Goal: Find specific page/section: Find specific page/section

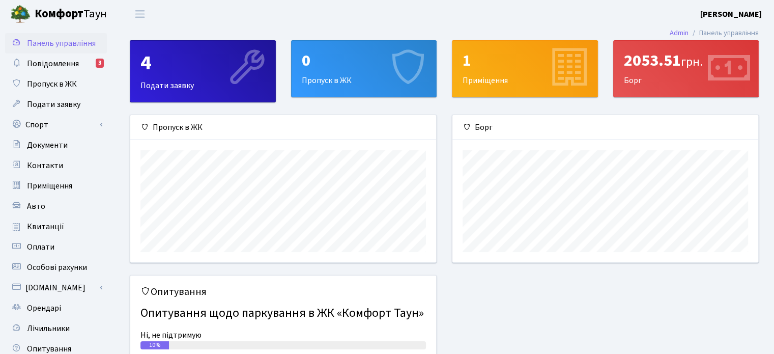
click at [662, 65] on div "2053.51 грн." at bounding box center [686, 60] width 125 height 19
click at [58, 61] on span "Повідомлення" at bounding box center [53, 63] width 52 height 11
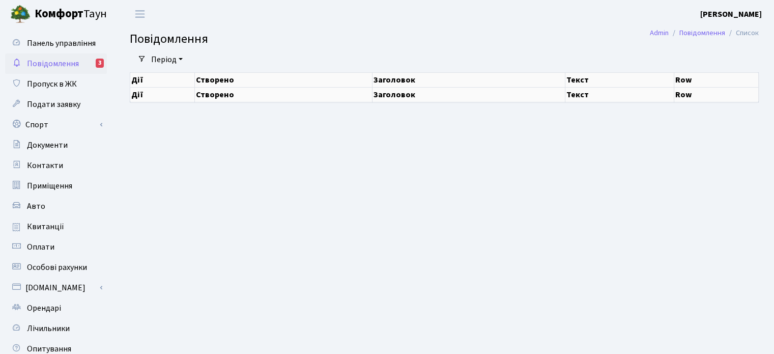
select select "25"
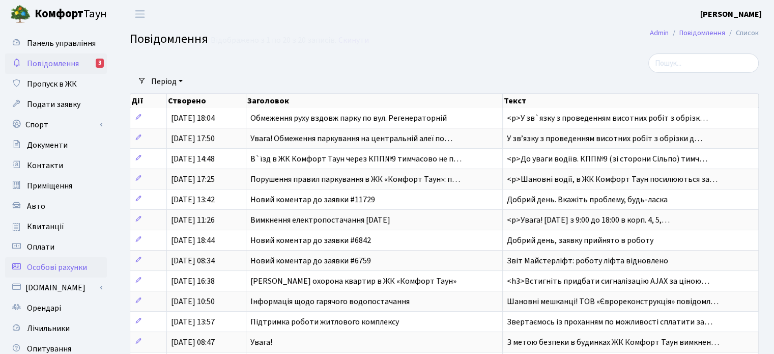
click at [65, 266] on span "Особові рахунки" at bounding box center [57, 267] width 60 height 11
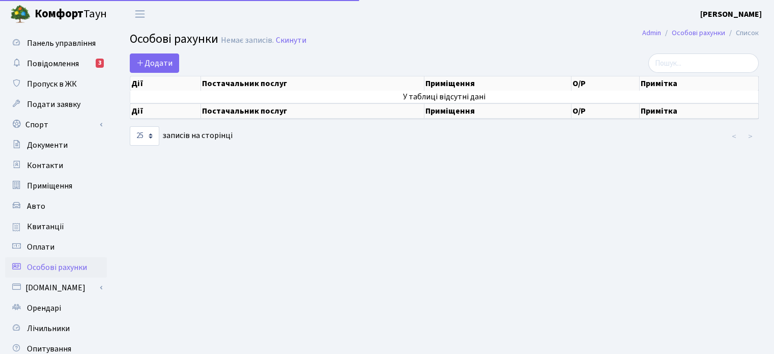
select select "25"
click at [47, 248] on span "Оплати" at bounding box center [40, 246] width 27 height 11
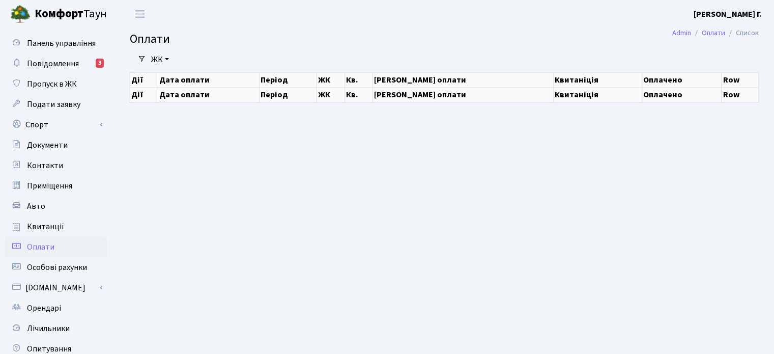
select select "25"
